Goal: Transaction & Acquisition: Purchase product/service

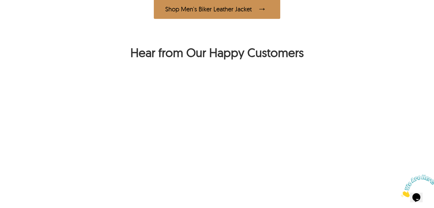
scroll to position [428, 0]
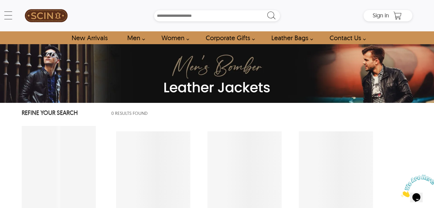
select select "********"
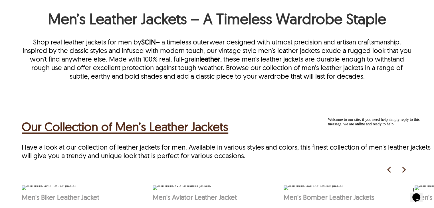
scroll to position [242, 0]
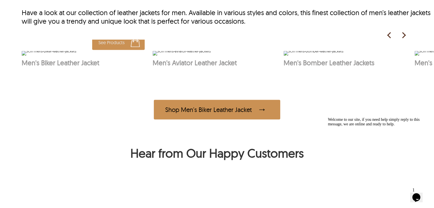
click at [76, 56] on img at bounding box center [49, 53] width 54 height 5
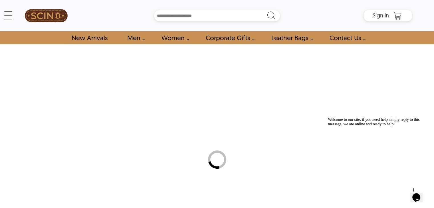
select select "********"
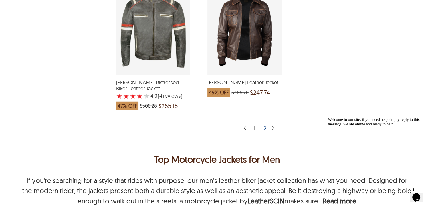
scroll to position [1568, 0]
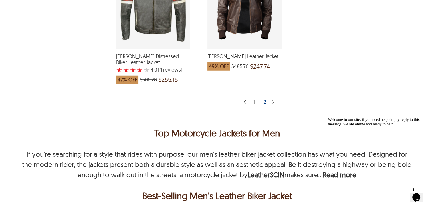
click at [262, 99] on div "2" at bounding box center [265, 102] width 8 height 6
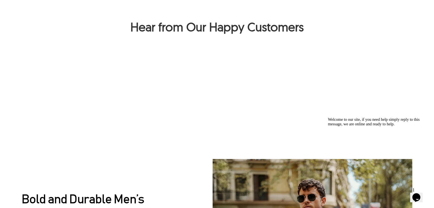
scroll to position [478, 0]
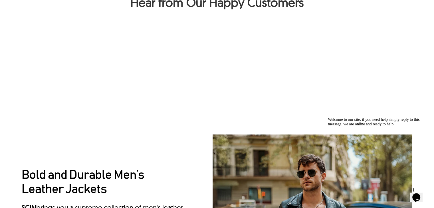
select select "********"
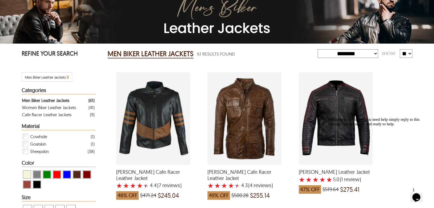
scroll to position [29, 0]
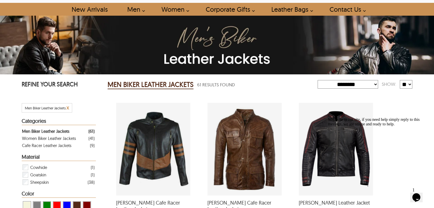
click at [68, 106] on span "x" at bounding box center [67, 107] width 3 height 7
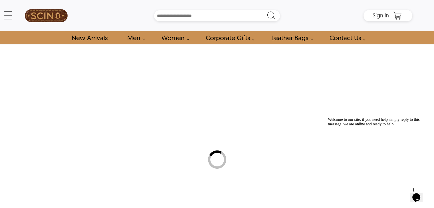
select select "********"
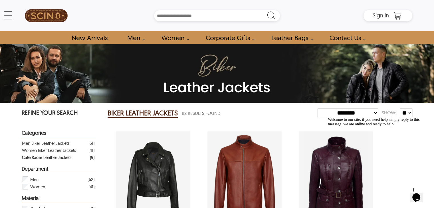
click at [46, 157] on div "Cafe Racer Leather Jackets" at bounding box center [46, 157] width 49 height 7
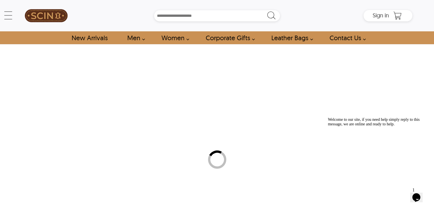
select select "********"
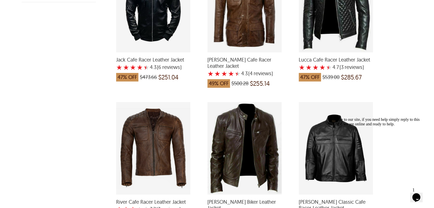
scroll to position [371, 0]
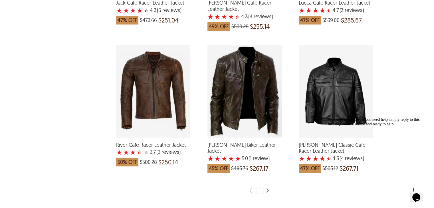
click at [250, 88] on div "Roy Sheepskin Biker Leather Jacket with a 5 Star Rating 1 Product Review which …" at bounding box center [244, 91] width 74 height 93
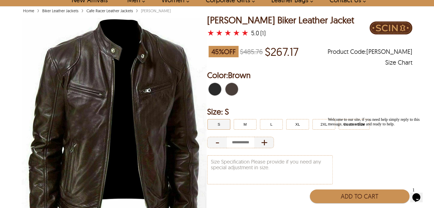
scroll to position [57, 0]
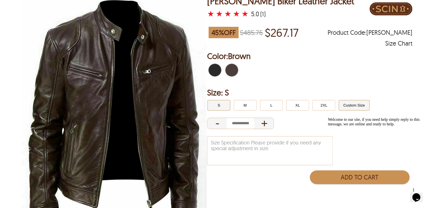
click at [348, 107] on button "Custom Size" at bounding box center [353, 105] width 31 height 11
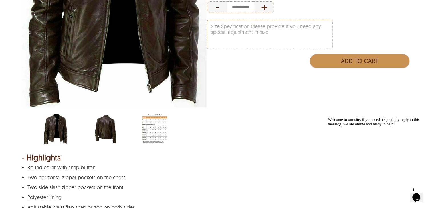
scroll to position [114, 0]
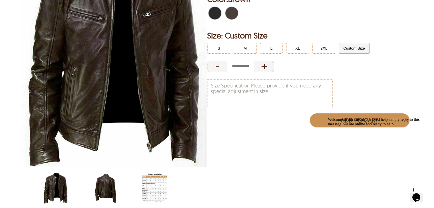
click at [99, 185] on img "scin-13002-brown-back.jpg" at bounding box center [104, 188] width 25 height 31
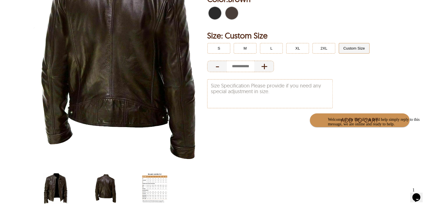
click at [62, 186] on img "scin-13002-brown.jpg" at bounding box center [55, 188] width 25 height 31
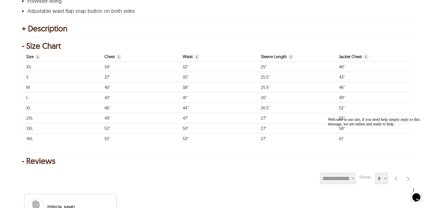
scroll to position [371, 0]
click at [106, 137] on td "55"" at bounding box center [139, 138] width 78 height 10
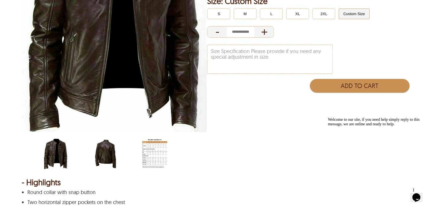
scroll to position [57, 0]
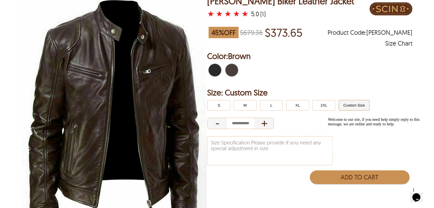
click at [232, 70] on span "Brown" at bounding box center [234, 70] width 4 height 13
click at [219, 71] on span "Black" at bounding box center [219, 70] width 3 height 13
click at [233, 72] on span "Brown" at bounding box center [234, 70] width 4 height 13
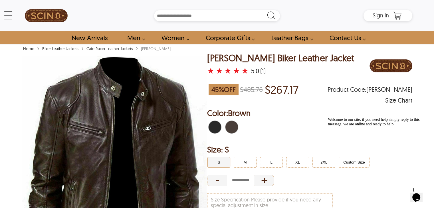
select select "********"
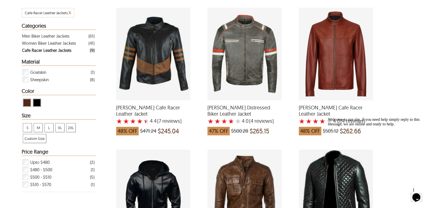
scroll to position [114, 0]
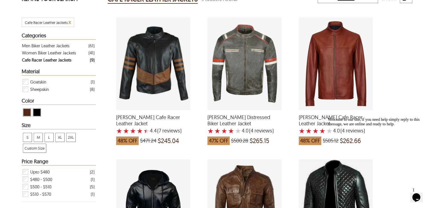
click at [334, 74] on div "Fred Cafe Racer Leather Jacket with a 4 Star Rating 4 Product Review which was …" at bounding box center [336, 63] width 74 height 93
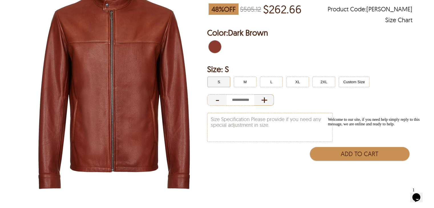
scroll to position [29, 0]
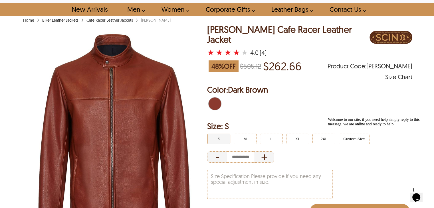
click at [356, 127] on div "Welcome to our site, if you need help simply reply to this message, we are onli…" at bounding box center [379, 121] width 103 height 9
click at [320, 136] on button "2XL" at bounding box center [323, 139] width 23 height 11
click at [298, 135] on button "XL" at bounding box center [297, 139] width 23 height 11
click at [319, 136] on button "2XL" at bounding box center [323, 139] width 23 height 11
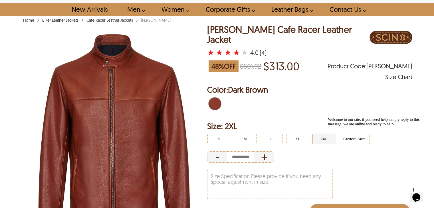
click at [353, 127] on div "Welcome to our site, if you need help simply reply to this message, we are onli…" at bounding box center [379, 121] width 103 height 9
click at [270, 121] on h2 "Size: 2XL" at bounding box center [309, 126] width 205 height 11
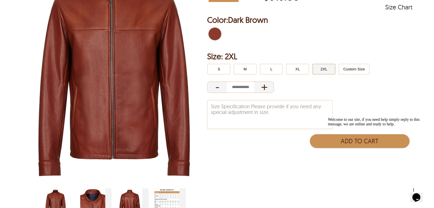
scroll to position [114, 0]
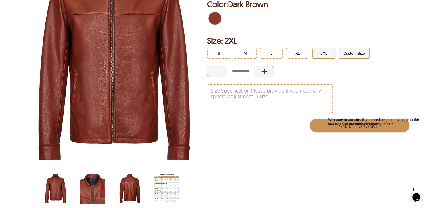
click at [359, 48] on button "Custom Size" at bounding box center [353, 53] width 31 height 11
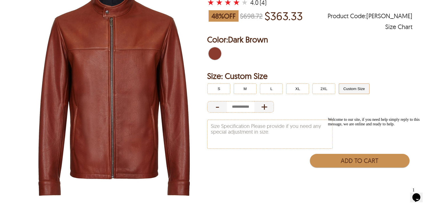
scroll to position [114, 0]
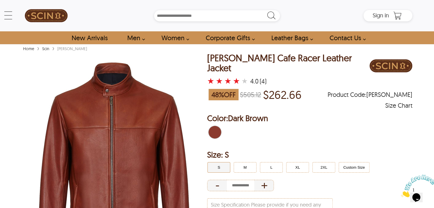
click at [355, 179] on div "- +" at bounding box center [309, 186] width 205 height 14
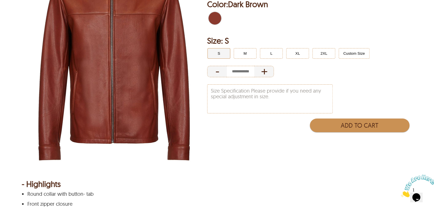
scroll to position [86, 0]
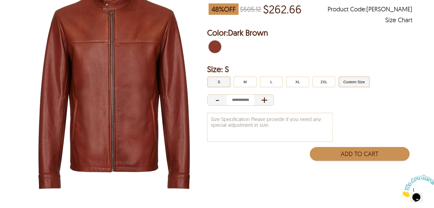
click at [347, 78] on button "Custom Size" at bounding box center [353, 82] width 31 height 11
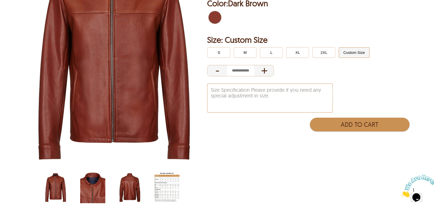
scroll to position [143, 0]
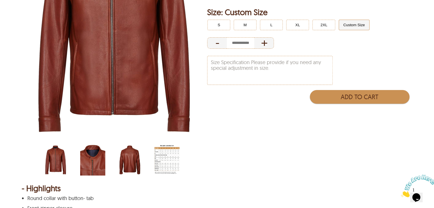
click at [167, 157] on img "men-leather-jacket-size-chart-min.jpg" at bounding box center [166, 159] width 25 height 31
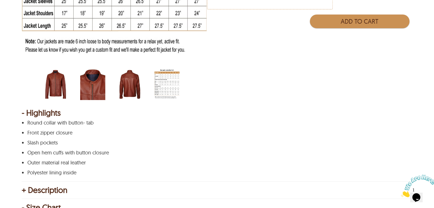
scroll to position [228, 0]
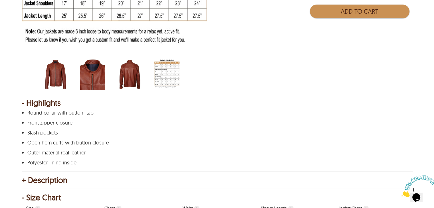
click at [135, 75] on img "scin-13156-darkbrown-back.jpg" at bounding box center [129, 74] width 25 height 31
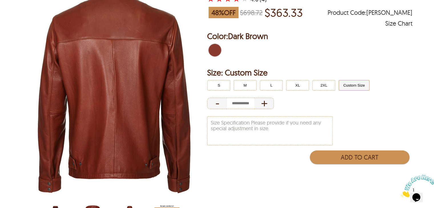
scroll to position [171, 0]
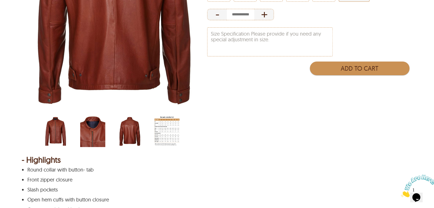
click at [103, 135] on img "scin-13156-darkbrown-closure.jpg" at bounding box center [92, 131] width 25 height 31
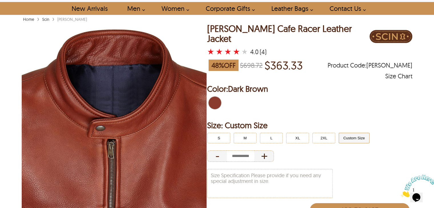
scroll to position [29, 0]
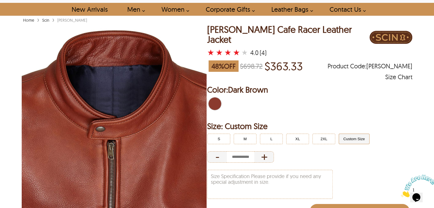
click at [351, 134] on button "Custom Size" at bounding box center [353, 139] width 31 height 11
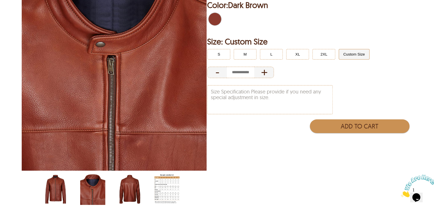
scroll to position [143, 0]
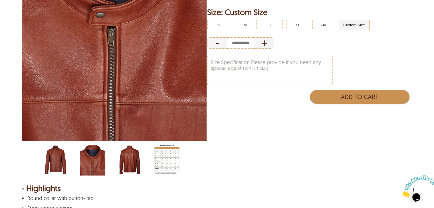
click at [57, 165] on img "scin-13156-darkbrown.jpg" at bounding box center [55, 159] width 25 height 31
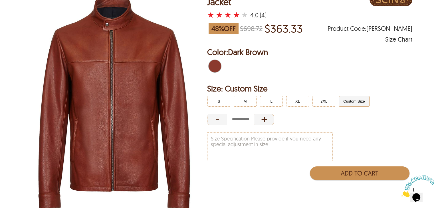
scroll to position [0, 0]
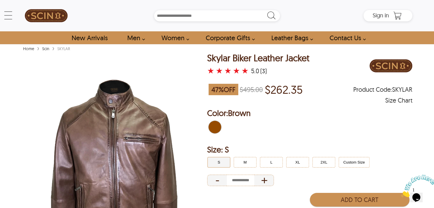
click at [311, 187] on div "- +" at bounding box center [309, 181] width 205 height 14
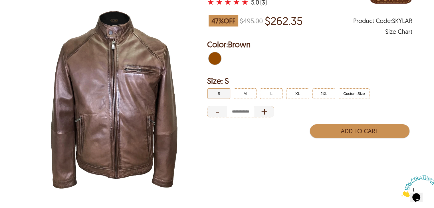
scroll to position [29, 0]
